Goal: Task Accomplishment & Management: Complete application form

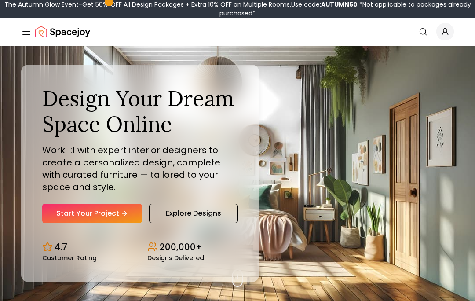
click at [88, 223] on link "Start Your Project" at bounding box center [92, 213] width 100 height 19
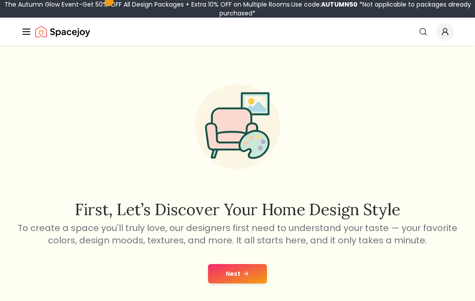
click at [236, 264] on button "Next" at bounding box center [237, 273] width 59 height 19
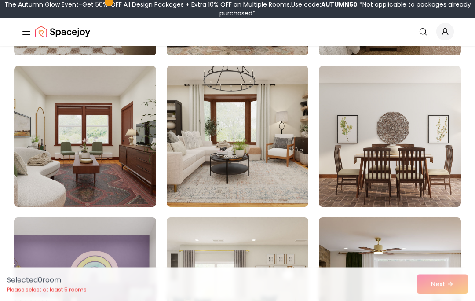
scroll to position [215, 0]
click at [204, 143] on img at bounding box center [238, 136] width 142 height 141
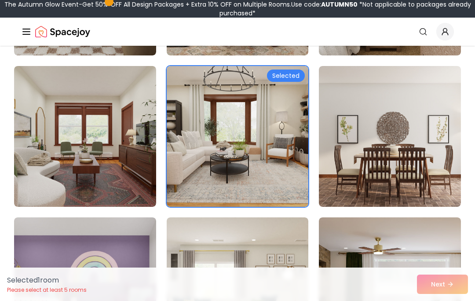
click at [109, 123] on img at bounding box center [85, 136] width 142 height 141
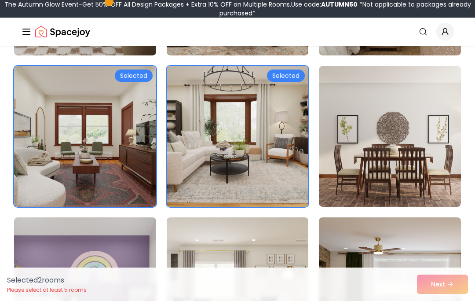
click at [203, 136] on img at bounding box center [238, 136] width 142 height 141
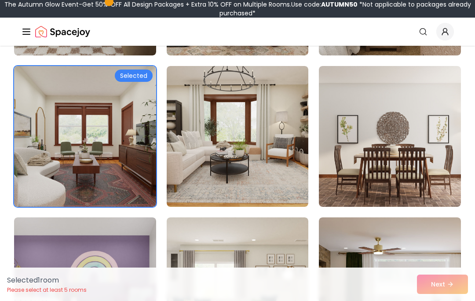
click at [116, 121] on img at bounding box center [85, 136] width 142 height 141
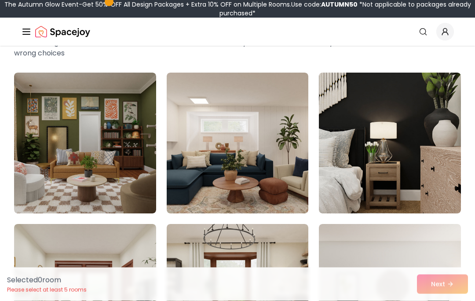
scroll to position [54, 0]
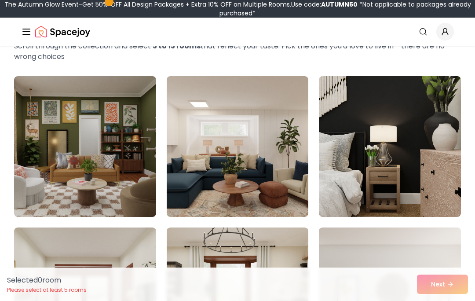
click at [380, 108] on img at bounding box center [390, 146] width 142 height 141
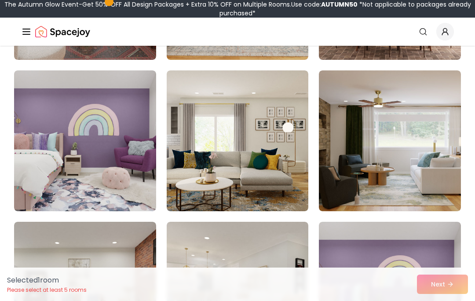
click at [377, 138] on img at bounding box center [390, 140] width 142 height 141
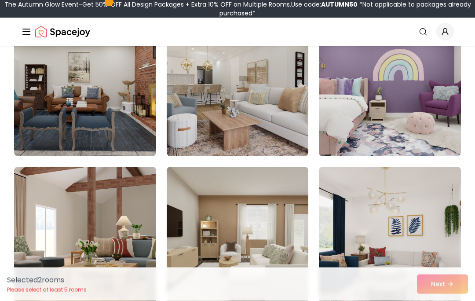
scroll to position [569, 0]
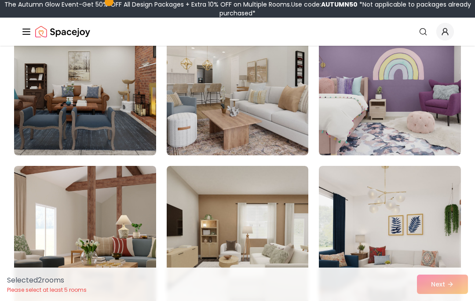
click at [120, 217] on img at bounding box center [85, 236] width 142 height 141
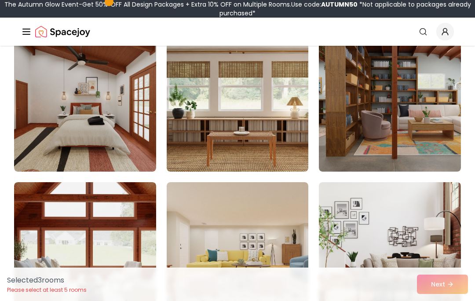
scroll to position [855, 0]
click at [400, 211] on img at bounding box center [390, 252] width 142 height 141
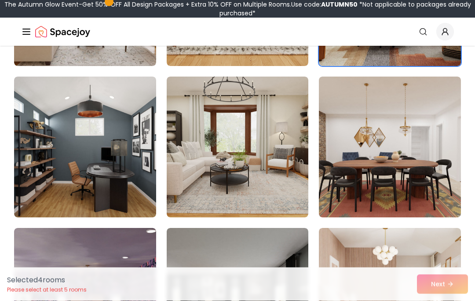
scroll to position [1112, 0]
click at [117, 113] on img at bounding box center [85, 147] width 142 height 141
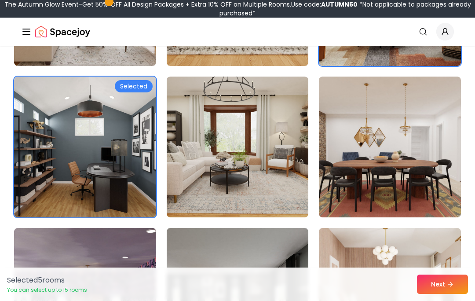
click at [445, 294] on button "Next" at bounding box center [442, 283] width 51 height 19
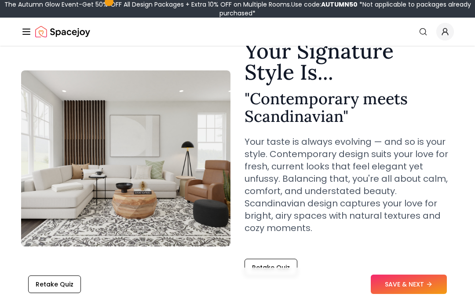
scroll to position [44, 0]
click at [44, 293] on button "Retake Quiz" at bounding box center [54, 284] width 53 height 18
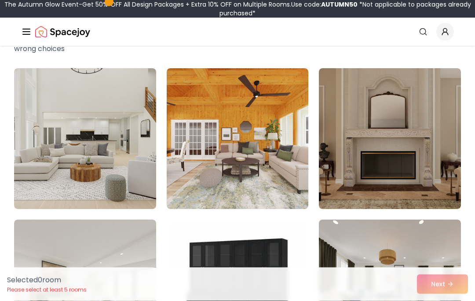
scroll to position [65, 0]
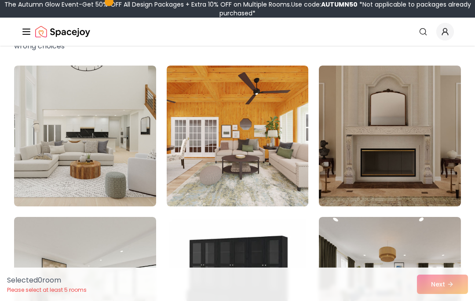
click at [360, 142] on img at bounding box center [390, 136] width 142 height 141
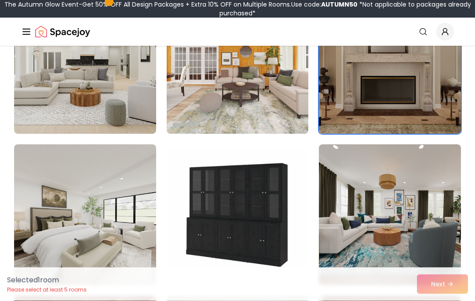
scroll to position [138, 0]
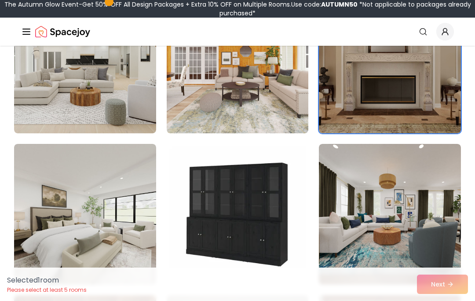
click at [222, 199] on img at bounding box center [238, 214] width 142 height 141
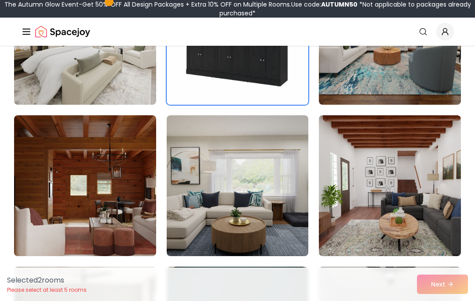
scroll to position [326, 0]
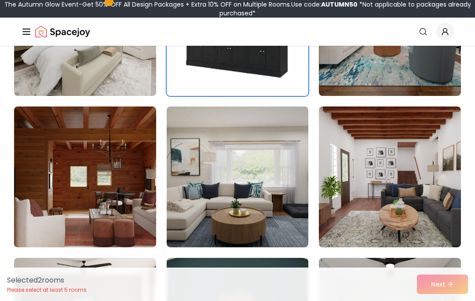
click at [237, 179] on img at bounding box center [238, 176] width 142 height 141
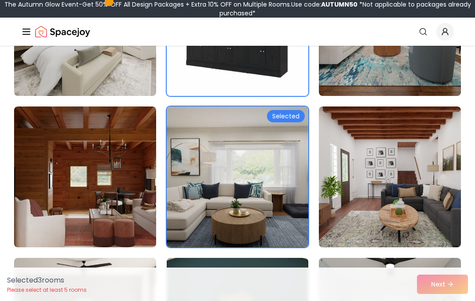
click at [252, 198] on img at bounding box center [238, 176] width 142 height 141
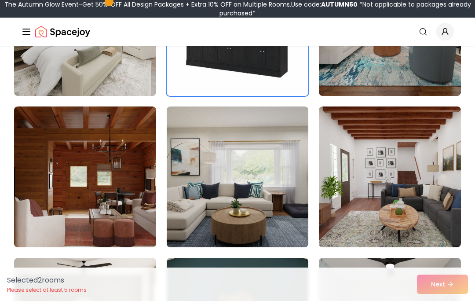
click at [343, 215] on img at bounding box center [390, 176] width 142 height 141
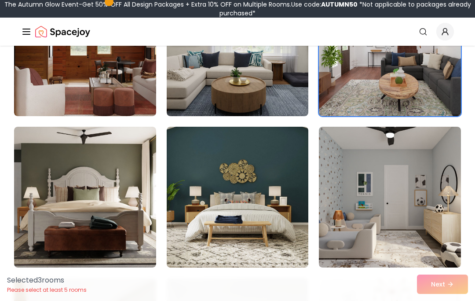
scroll to position [458, 0]
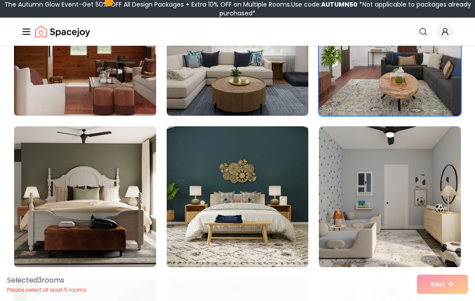
click at [63, 181] on img at bounding box center [85, 196] width 142 height 141
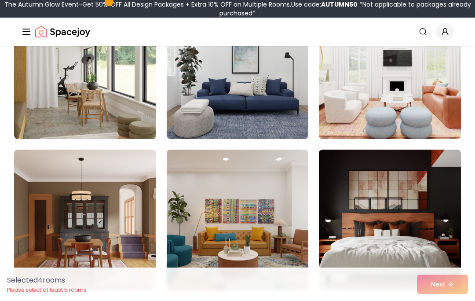
scroll to position [738, 0]
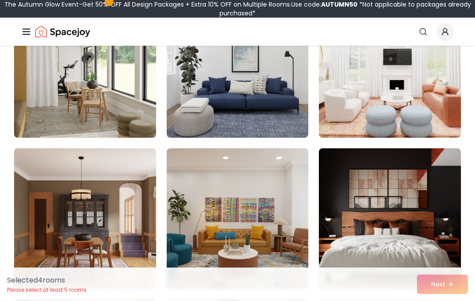
click at [360, 237] on img at bounding box center [390, 218] width 142 height 141
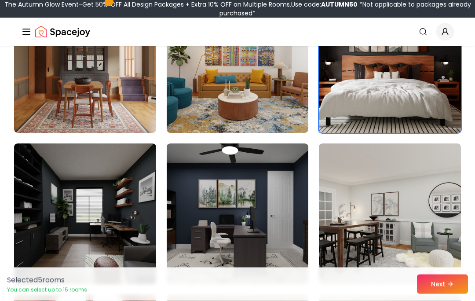
scroll to position [894, 0]
click at [77, 197] on img at bounding box center [85, 213] width 142 height 141
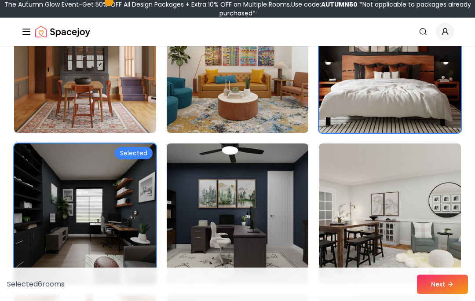
click at [234, 206] on img at bounding box center [238, 213] width 142 height 141
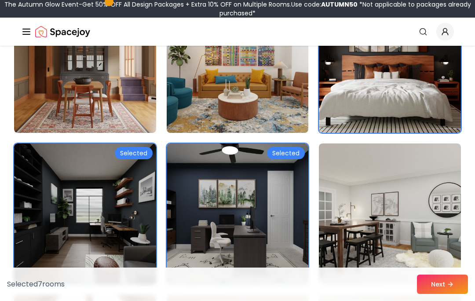
click at [364, 244] on img at bounding box center [390, 213] width 142 height 141
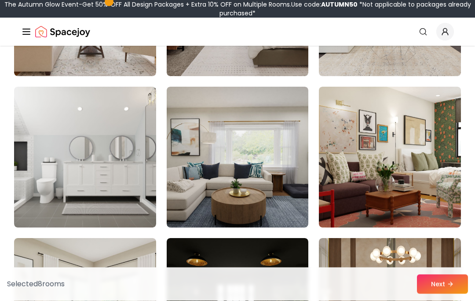
scroll to position [1254, 0]
click at [246, 181] on img at bounding box center [238, 157] width 142 height 141
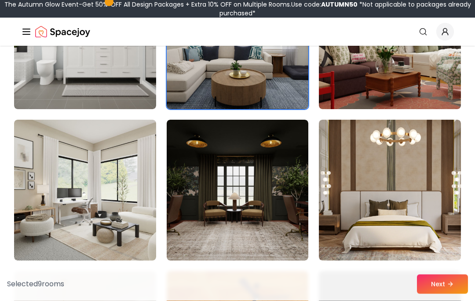
scroll to position [1372, 0]
click at [205, 157] on img at bounding box center [238, 190] width 142 height 141
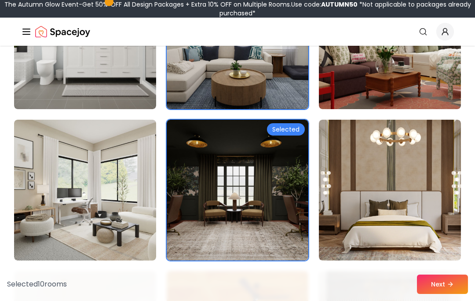
click at [73, 68] on img at bounding box center [85, 38] width 142 height 141
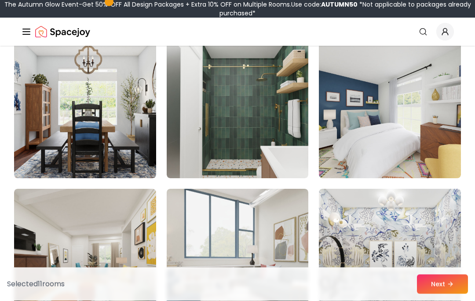
scroll to position [2052, 0]
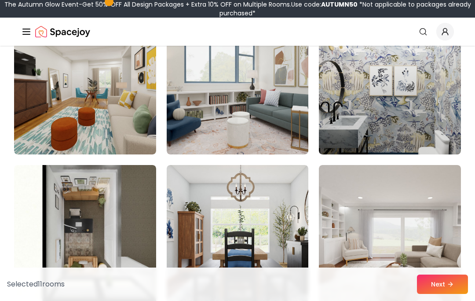
click at [357, 117] on img at bounding box center [390, 84] width 142 height 141
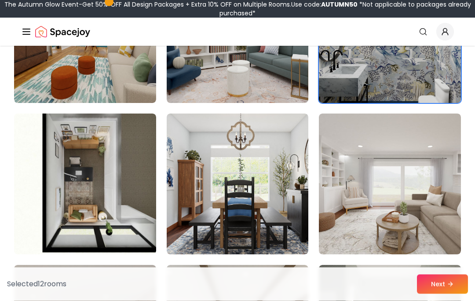
scroll to position [2278, 0]
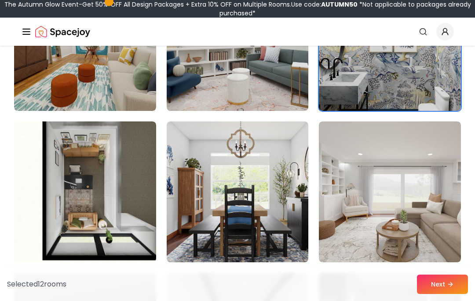
click at [342, 81] on img at bounding box center [390, 40] width 142 height 141
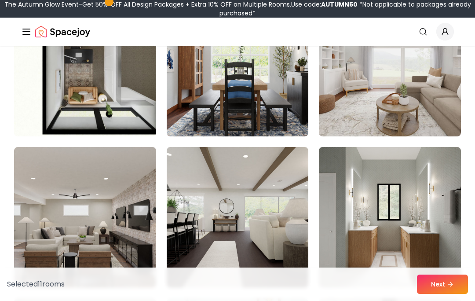
scroll to position [2414, 0]
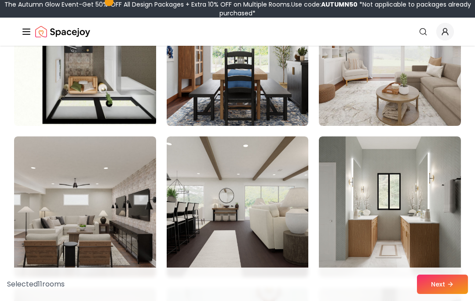
click at [208, 111] on img at bounding box center [238, 55] width 142 height 141
click at [55, 215] on img at bounding box center [85, 206] width 142 height 141
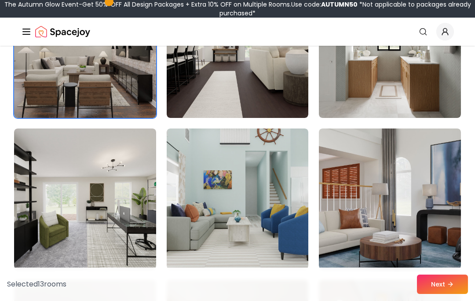
click at [214, 97] on img at bounding box center [238, 47] width 142 height 141
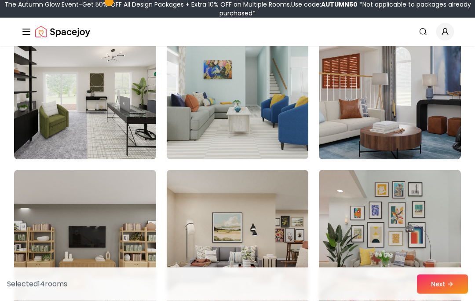
scroll to position [2659, 0]
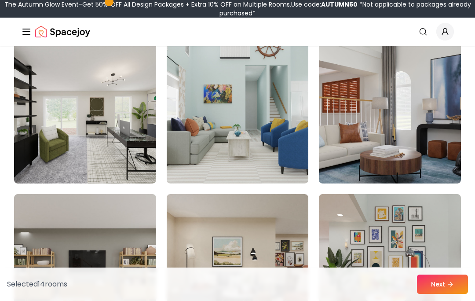
click at [82, 142] on img at bounding box center [85, 113] width 142 height 141
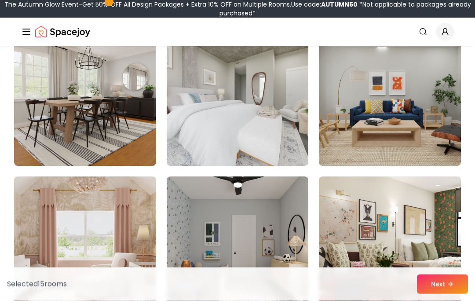
scroll to position [3004, 0]
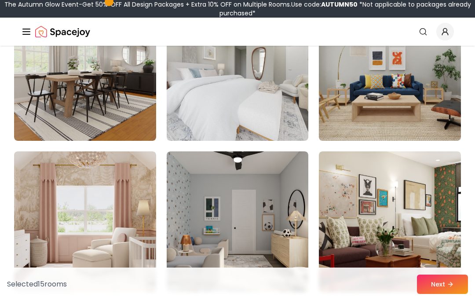
click at [55, 110] on img at bounding box center [85, 70] width 142 height 141
click at [192, 113] on img at bounding box center [238, 70] width 142 height 141
click at [105, 102] on img at bounding box center [85, 70] width 142 height 141
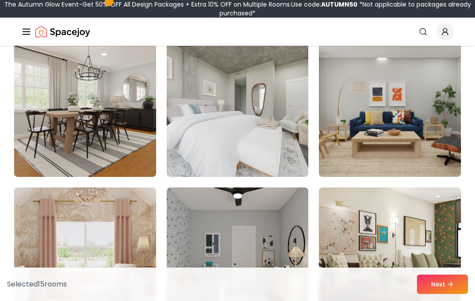
scroll to position [2931, 0]
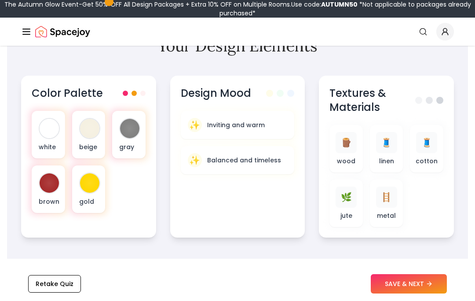
scroll to position [322, 0]
click at [91, 132] on div at bounding box center [89, 128] width 19 height 19
click at [51, 128] on div at bounding box center [49, 128] width 19 height 19
click at [111, 129] on div at bounding box center [128, 134] width 37 height 51
click at [51, 183] on div at bounding box center [49, 182] width 19 height 19
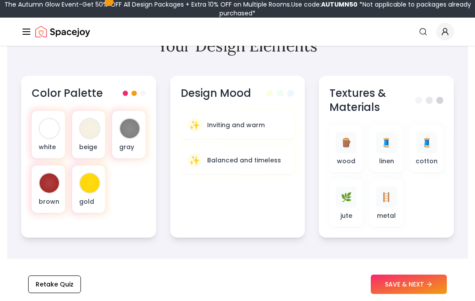
click at [91, 179] on div at bounding box center [89, 182] width 19 height 19
click at [206, 124] on div "✨ Inviting and warm" at bounding box center [238, 125] width 100 height 14
click at [200, 155] on div "✨ Balanced and timeless" at bounding box center [238, 160] width 100 height 14
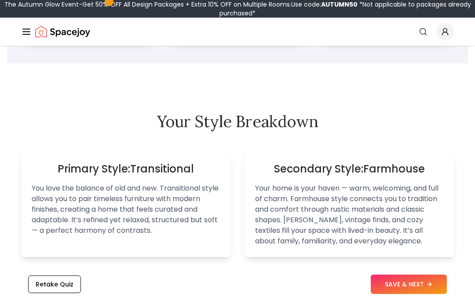
scroll to position [517, 0]
click at [99, 156] on div "Primary Style: Transitional You love the balance of old and new. Transitional s…" at bounding box center [125, 205] width 209 height 106
click at [90, 186] on p "You love the balance of old and new. Transitional style allows you to pair time…" at bounding box center [126, 209] width 188 height 53
click at [317, 220] on p "Your home is your haven — warm, welcoming, and full of charm. Farmhouse style c…" at bounding box center [349, 214] width 188 height 63
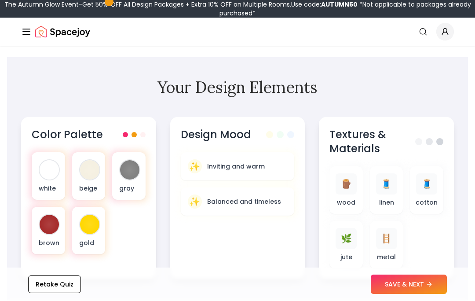
scroll to position [288, 0]
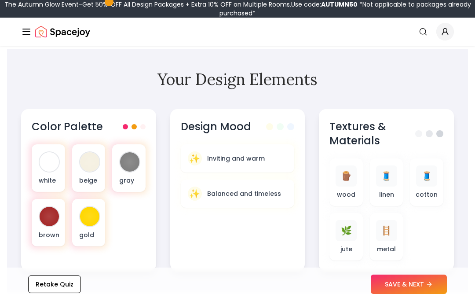
click at [127, 161] on div at bounding box center [129, 161] width 19 height 19
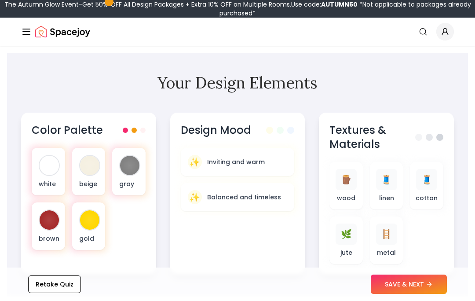
click at [136, 131] on span at bounding box center [133, 130] width 5 height 5
click at [131, 166] on div at bounding box center [129, 165] width 19 height 19
click at [47, 170] on div at bounding box center [49, 165] width 19 height 19
click at [51, 209] on div "brown" at bounding box center [48, 225] width 33 height 47
click at [134, 128] on span at bounding box center [133, 130] width 5 height 5
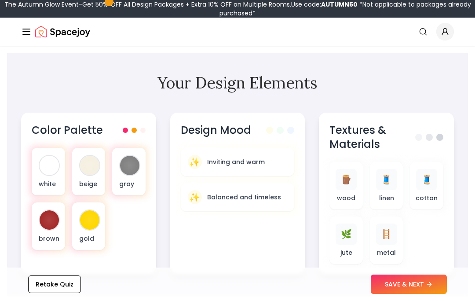
click at [200, 151] on div "✨ Inviting and warm" at bounding box center [238, 162] width 114 height 28
click at [201, 163] on div "✨" at bounding box center [195, 162] width 14 height 14
click at [339, 190] on div "🪵 wood" at bounding box center [345, 185] width 19 height 33
click at [343, 193] on p "wood" at bounding box center [346, 197] width 18 height 9
click at [380, 181] on div "🧵" at bounding box center [386, 179] width 21 height 21
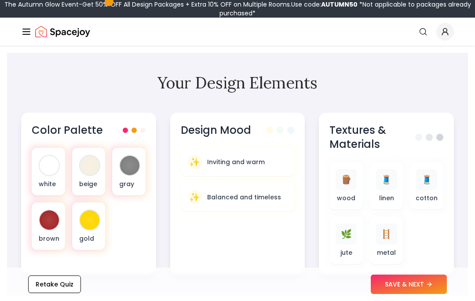
click at [348, 185] on span "🪵" at bounding box center [346, 179] width 11 height 12
click at [419, 184] on div "🧵" at bounding box center [426, 179] width 21 height 21
click at [383, 255] on p "metal" at bounding box center [386, 252] width 19 height 9
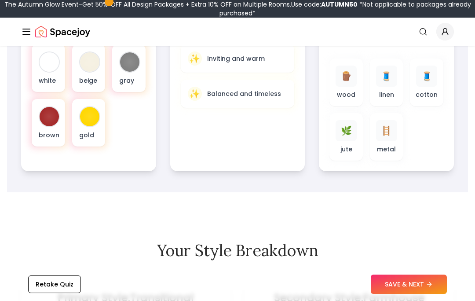
click at [341, 84] on div "🪵" at bounding box center [345, 76] width 21 height 21
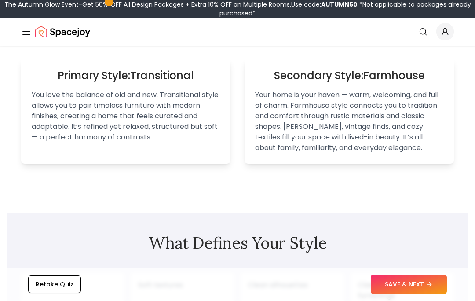
click at [109, 104] on p "You love the balance of old and new. Transitional style allows you to pair time…" at bounding box center [126, 116] width 188 height 53
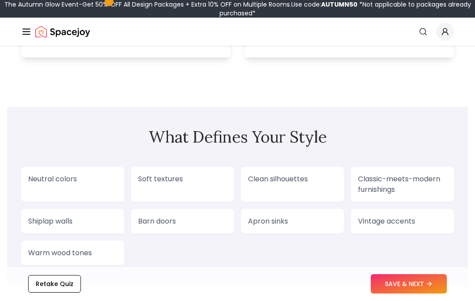
scroll to position [725, 0]
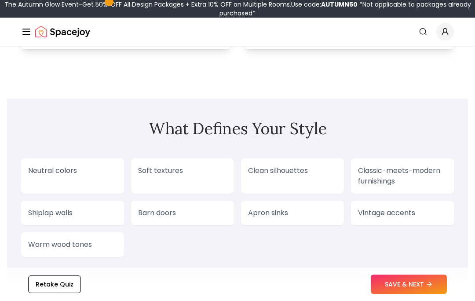
click at [52, 175] on p "Neutral colors" at bounding box center [72, 170] width 89 height 11
click at [49, 175] on p "Neutral colors" at bounding box center [72, 170] width 89 height 11
click at [177, 165] on p "Soft textures" at bounding box center [182, 170] width 89 height 11
click at [428, 288] on icon at bounding box center [429, 284] width 7 height 7
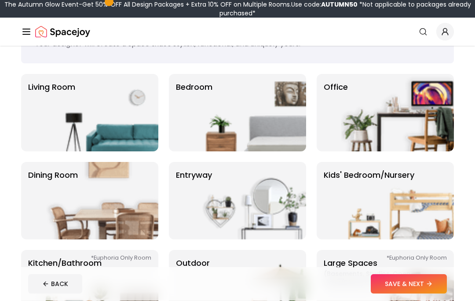
scroll to position [48, 0]
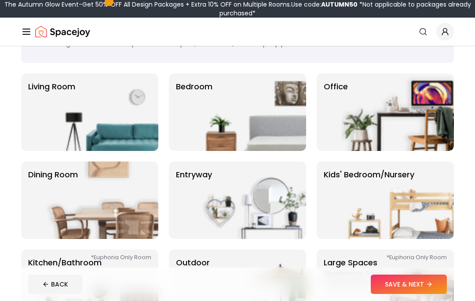
click at [184, 110] on p "Bedroom" at bounding box center [194, 111] width 36 height 63
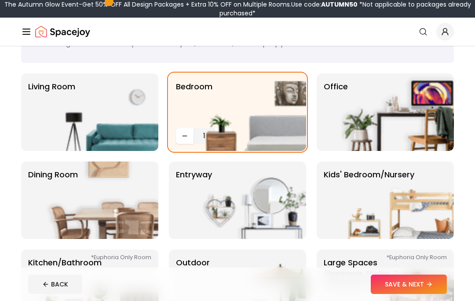
click at [215, 131] on img at bounding box center [249, 111] width 113 height 77
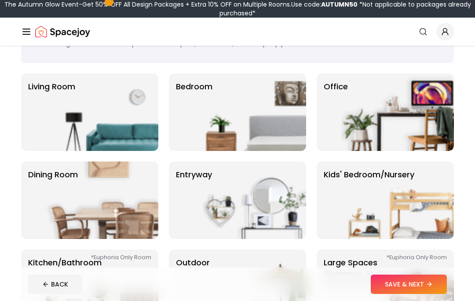
click at [201, 120] on img at bounding box center [249, 111] width 113 height 77
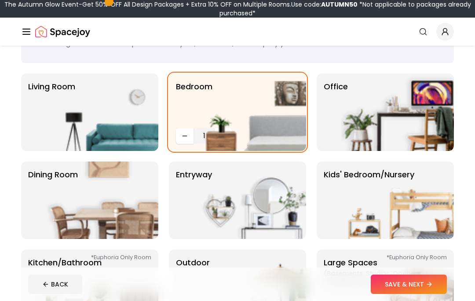
click at [217, 128] on img at bounding box center [249, 111] width 113 height 77
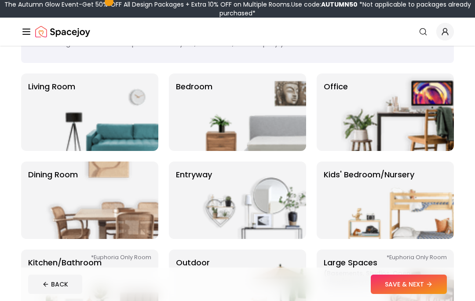
click at [187, 113] on p "Bedroom" at bounding box center [194, 111] width 36 height 63
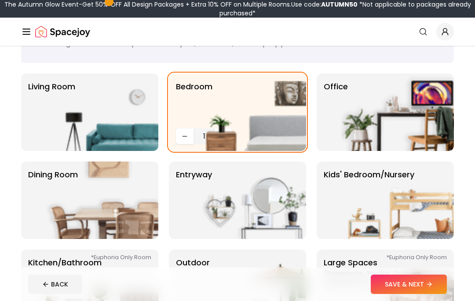
click at [182, 136] on icon "Decrease quantity" at bounding box center [184, 136] width 7 height 7
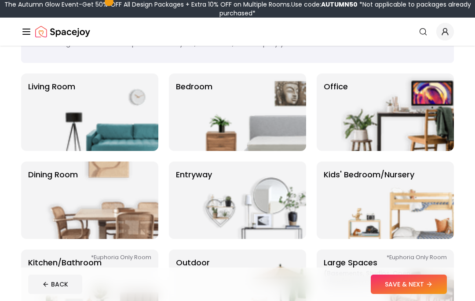
click at [40, 119] on p "Living Room" at bounding box center [51, 111] width 47 height 63
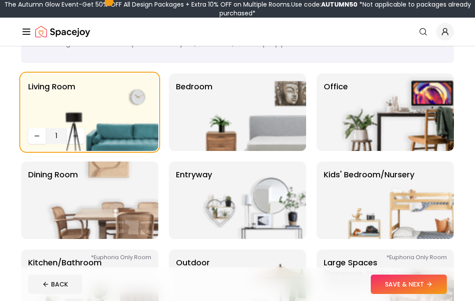
click at [76, 133] on img at bounding box center [102, 111] width 113 height 77
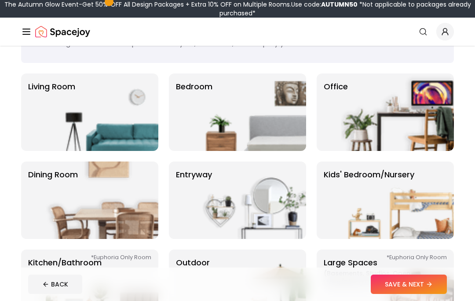
click at [195, 113] on img at bounding box center [249, 111] width 113 height 77
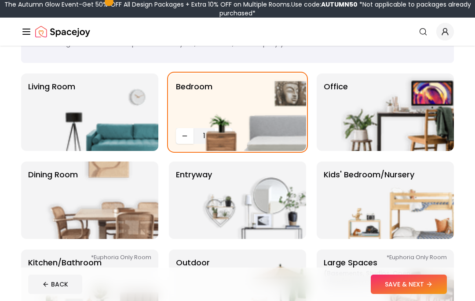
click at [47, 200] on img at bounding box center [102, 199] width 113 height 77
click at [47, 199] on img at bounding box center [102, 199] width 113 height 77
click at [48, 212] on img at bounding box center [102, 199] width 113 height 77
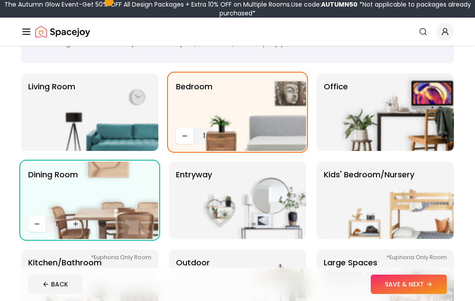
click at [61, 124] on img at bounding box center [102, 111] width 113 height 77
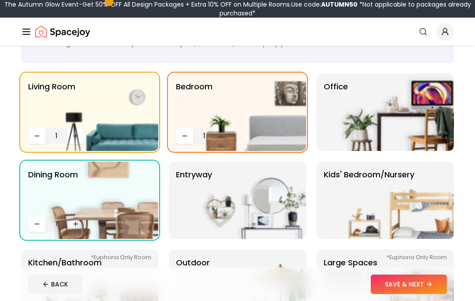
click at [352, 127] on img at bounding box center [397, 111] width 113 height 77
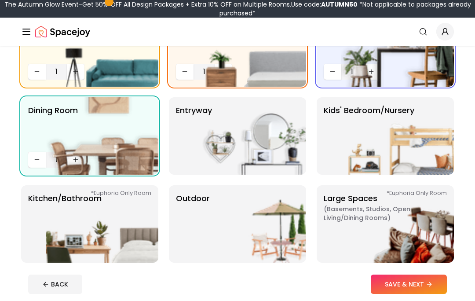
scroll to position [113, 0]
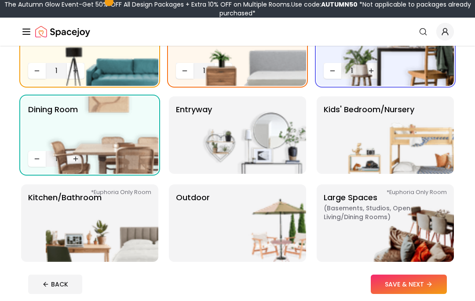
click at [255, 124] on img at bounding box center [249, 134] width 113 height 77
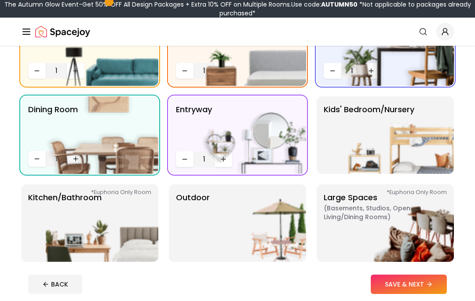
click at [358, 141] on img at bounding box center [397, 134] width 113 height 77
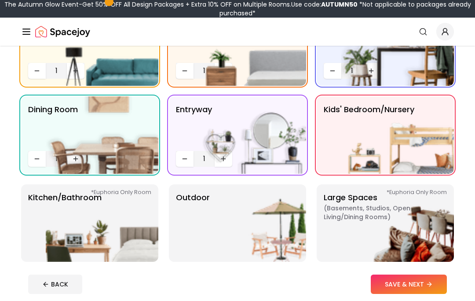
click at [372, 234] on img at bounding box center [397, 222] width 113 height 77
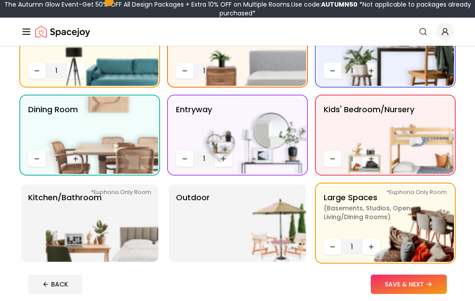
click at [264, 228] on img at bounding box center [249, 222] width 113 height 77
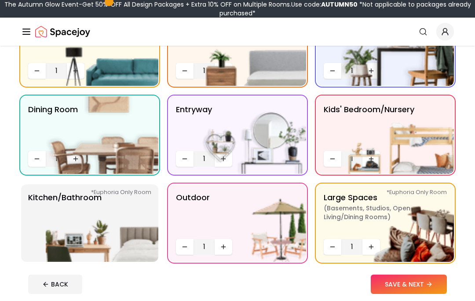
click at [119, 222] on img at bounding box center [102, 222] width 113 height 77
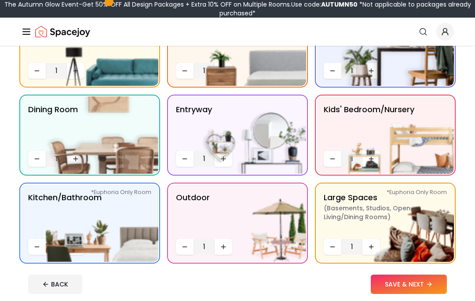
click at [407, 283] on button "SAVE & NEXT" at bounding box center [409, 283] width 76 height 19
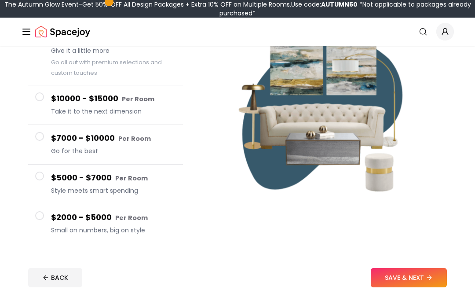
scroll to position [99, 0]
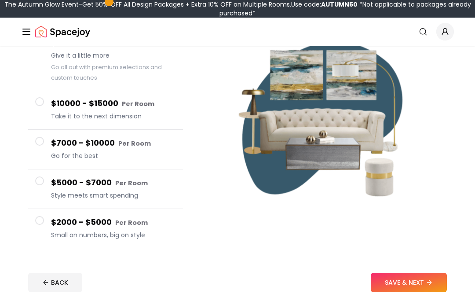
click at [34, 223] on button "$2000 - $5000 Per Room Small on numbers, big on style" at bounding box center [105, 228] width 155 height 39
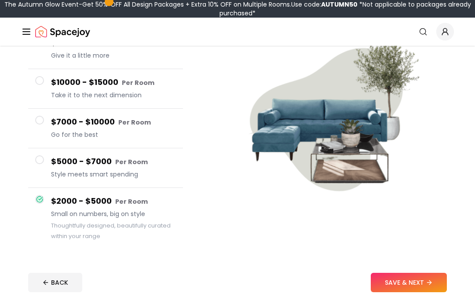
click at [402, 281] on button "SAVE & NEXT" at bounding box center [409, 282] width 76 height 19
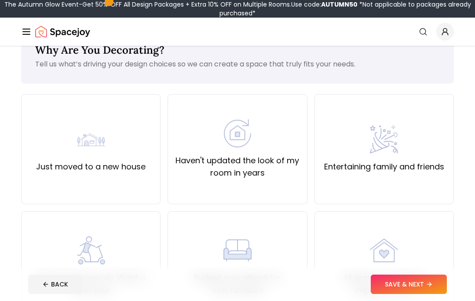
scroll to position [28, 0]
click at [348, 188] on div "Entertaining family and friends" at bounding box center [383, 149] width 139 height 110
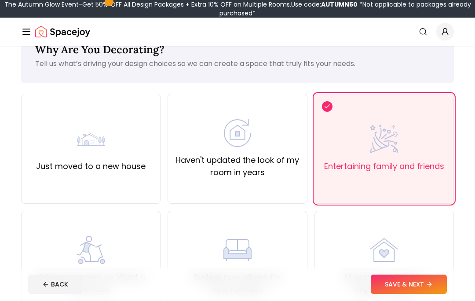
click at [282, 158] on label "Haven't updated the look of my room in years" at bounding box center [237, 166] width 124 height 25
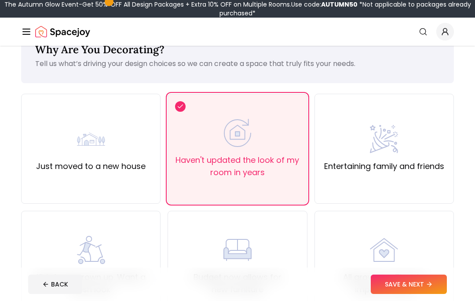
click at [413, 286] on button "SAVE & NEXT" at bounding box center [409, 283] width 76 height 19
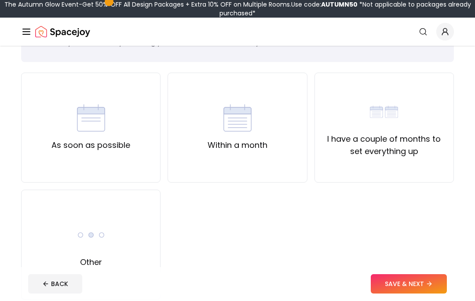
scroll to position [49, 0]
click at [113, 240] on div "Other" at bounding box center [90, 245] width 139 height 110
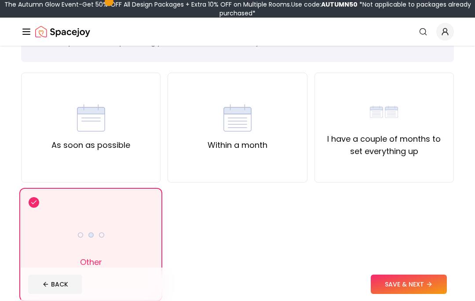
click at [398, 294] on button "SAVE & NEXT" at bounding box center [409, 283] width 76 height 19
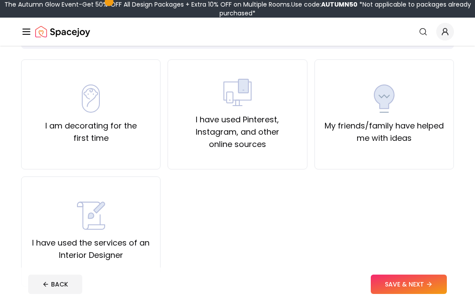
scroll to position [62, 0]
click at [46, 215] on div "I have used the services of an Interior Designer" at bounding box center [91, 231] width 124 height 60
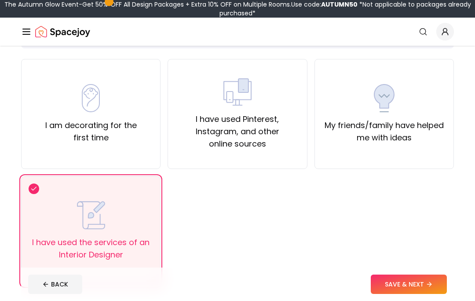
click at [201, 126] on label "I have used Pinterest, Instagram, and other online sources" at bounding box center [237, 131] width 124 height 37
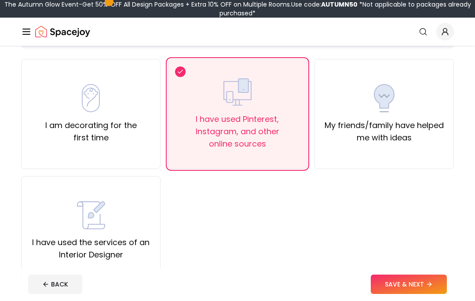
click at [387, 294] on button "SAVE & NEXT" at bounding box center [409, 283] width 76 height 19
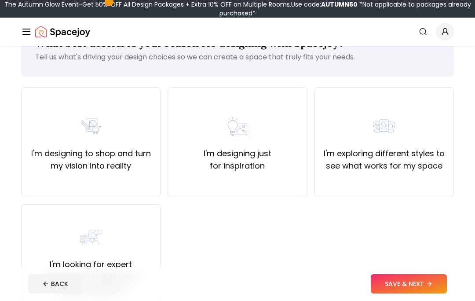
scroll to position [34, 0]
click at [46, 224] on div "I'm looking for expert help before making any design decisions" at bounding box center [91, 259] width 124 height 72
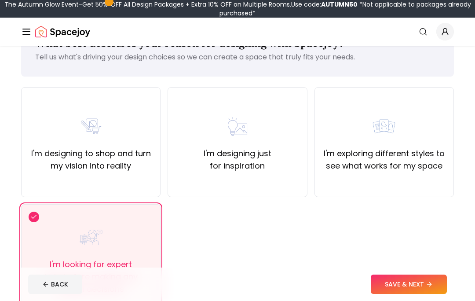
click at [379, 294] on button "SAVE & NEXT" at bounding box center [409, 283] width 76 height 19
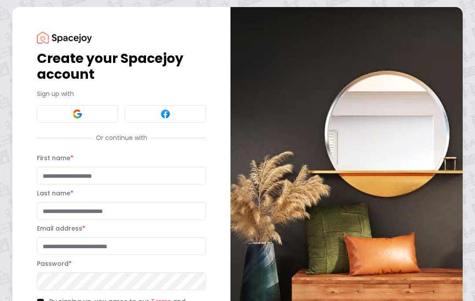
click at [52, 34] on img at bounding box center [64, 38] width 55 height 12
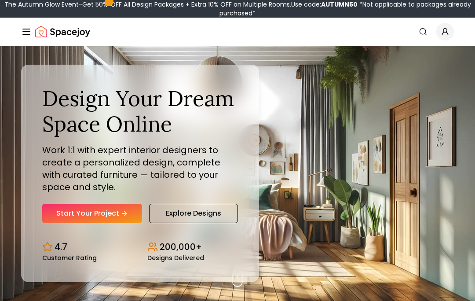
click at [109, 223] on link "Start Your Project" at bounding box center [92, 213] width 100 height 19
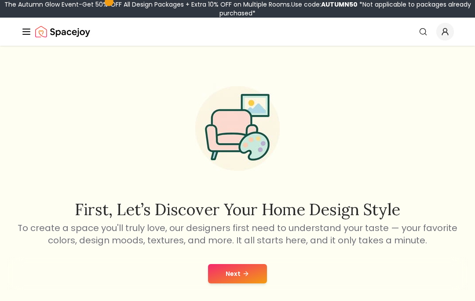
click at [224, 250] on div "First, let’s discover your home design style To create a space you'll truly lov…" at bounding box center [237, 182] width 475 height 273
click at [222, 277] on button "Next" at bounding box center [237, 273] width 59 height 19
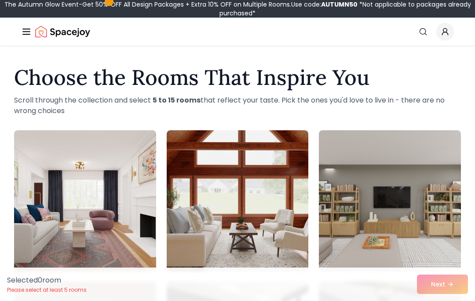
click at [28, 32] on line "Global" at bounding box center [26, 32] width 7 height 0
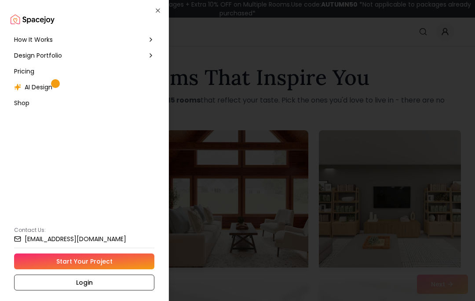
click at [21, 88] on icon at bounding box center [17, 87] width 7 height 7
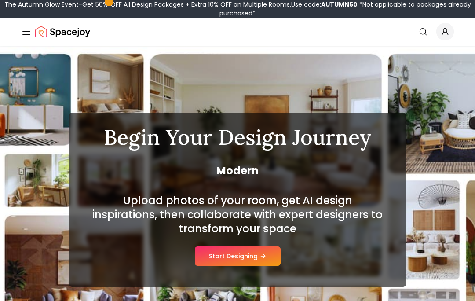
click at [210, 256] on button "Start Designing" at bounding box center [238, 255] width 86 height 19
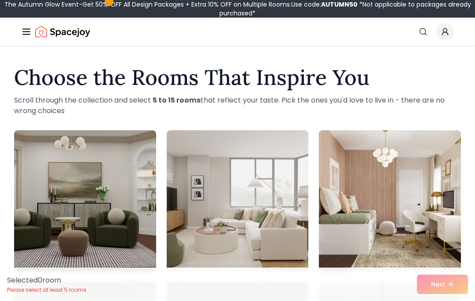
click at [26, 32] on line "Global" at bounding box center [26, 32] width 7 height 0
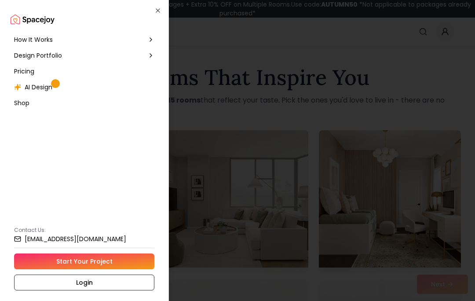
click at [22, 55] on span "Design Portfolio" at bounding box center [38, 55] width 48 height 9
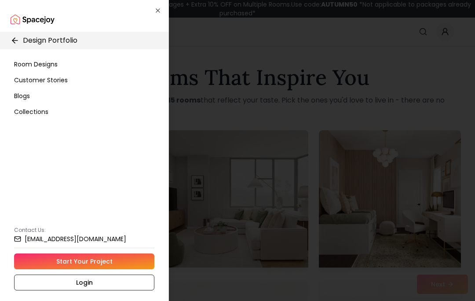
click at [20, 64] on span "Room Designs" at bounding box center [36, 64] width 44 height 9
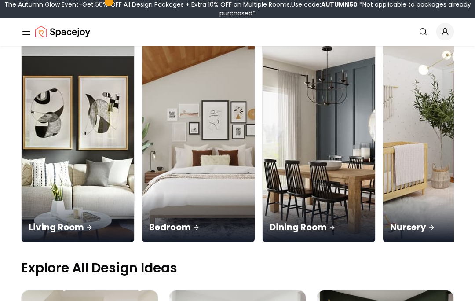
scroll to position [98, 0]
click at [142, 115] on img at bounding box center [198, 142] width 113 height 199
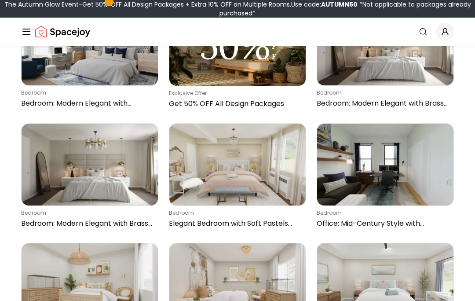
scroll to position [727, 0]
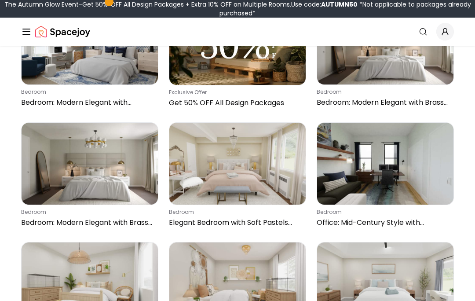
click at [421, 186] on img at bounding box center [385, 164] width 136 height 82
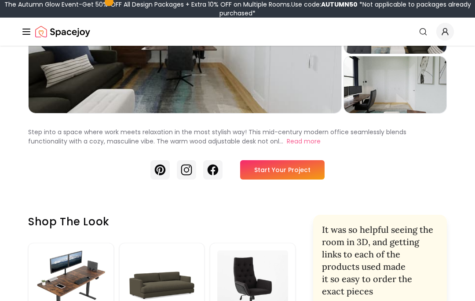
scroll to position [153, 0]
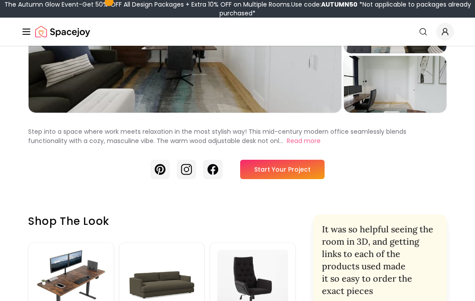
click at [304, 168] on link "Start Your Project" at bounding box center [282, 169] width 84 height 19
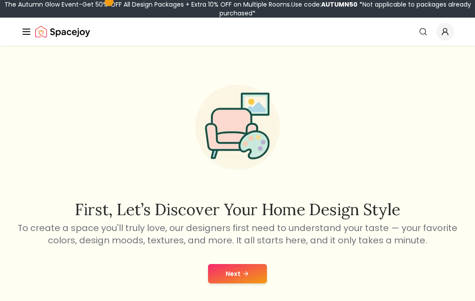
click at [259, 270] on button "Next" at bounding box center [237, 273] width 59 height 19
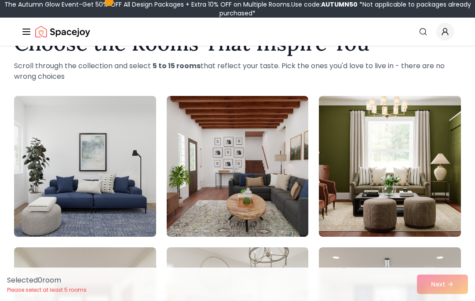
scroll to position [38, 0]
